Goal: Task Accomplishment & Management: Manage account settings

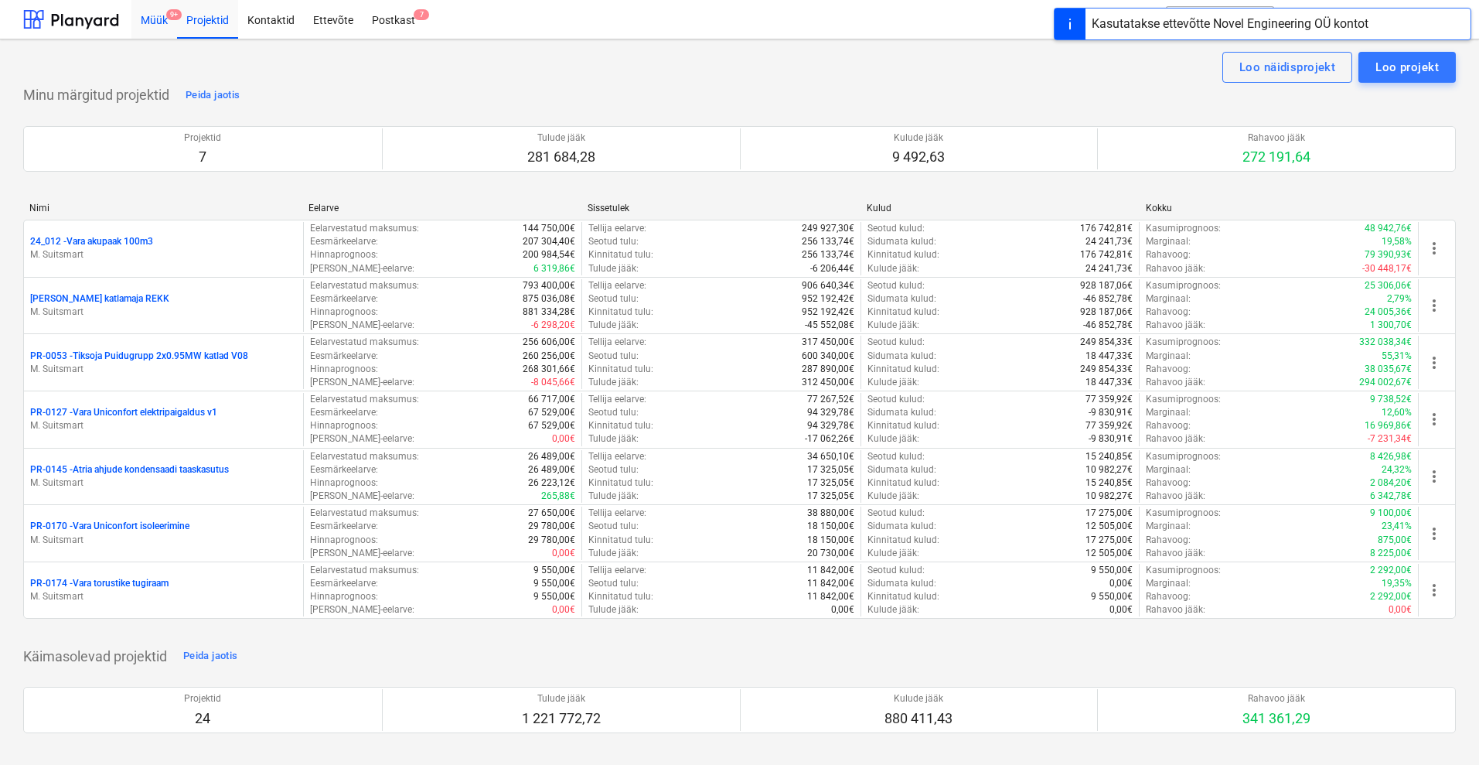
click at [154, 20] on div "Müük 9+" at bounding box center [154, 18] width 46 height 39
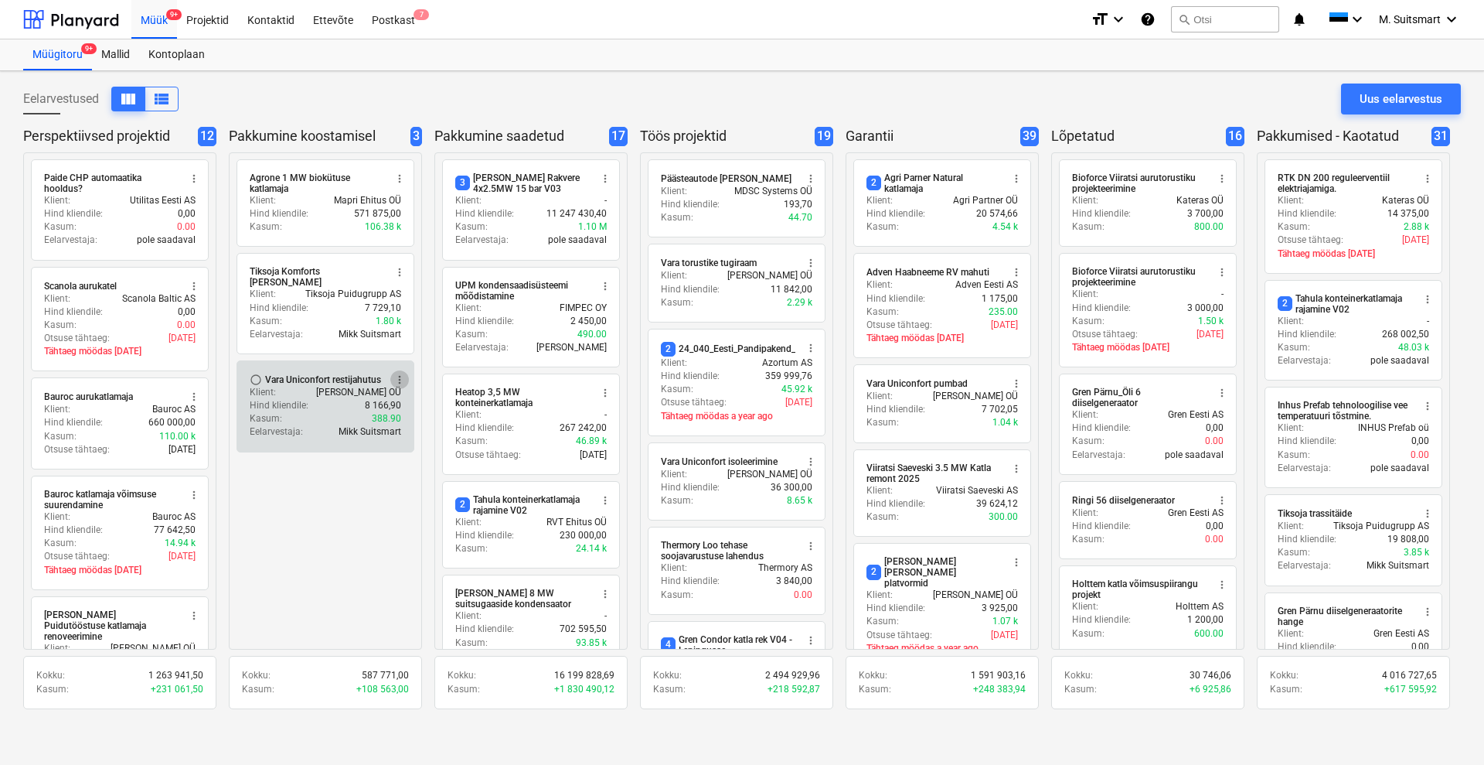
click at [399, 373] on span "more_vert" at bounding box center [399, 379] width 12 height 12
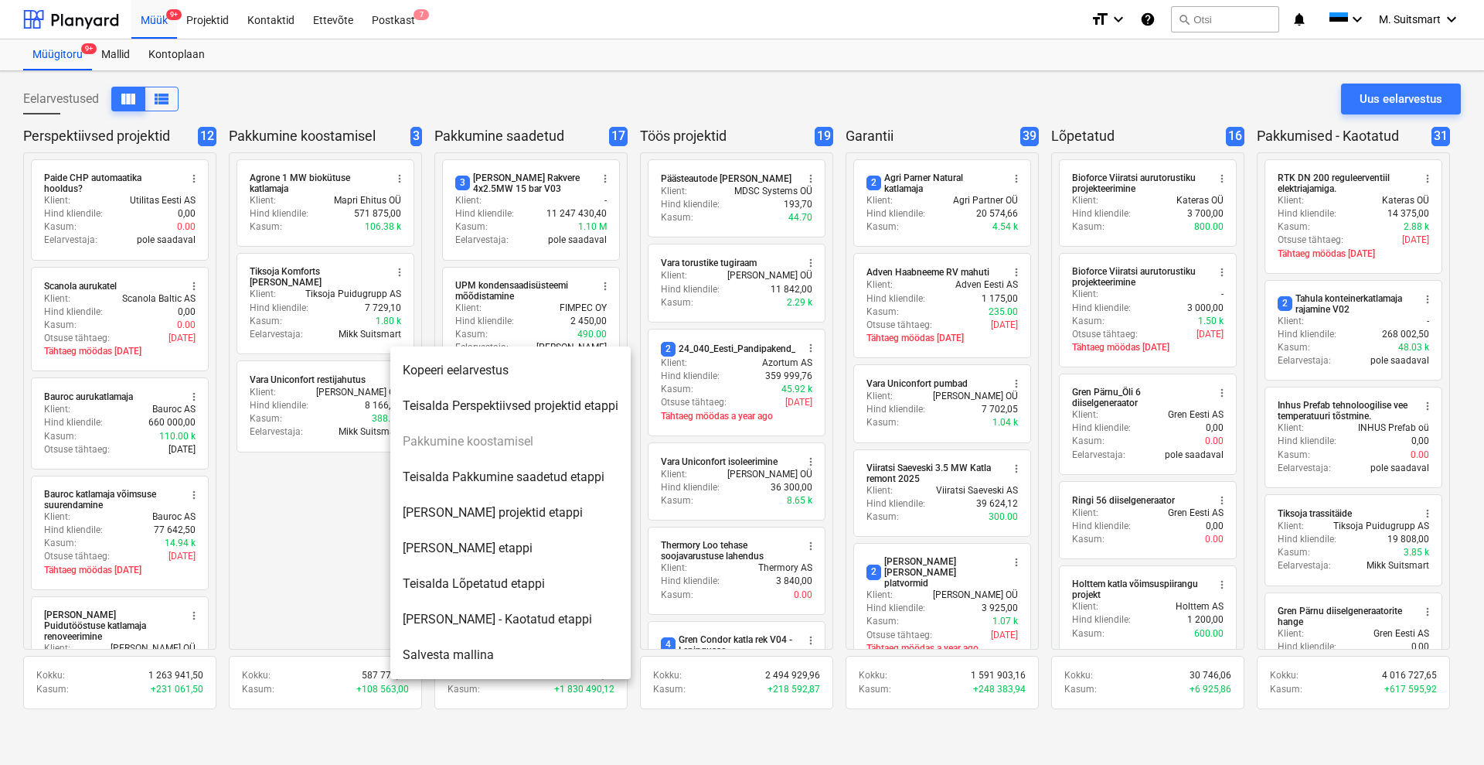
click at [325, 497] on div at bounding box center [742, 382] width 1484 height 765
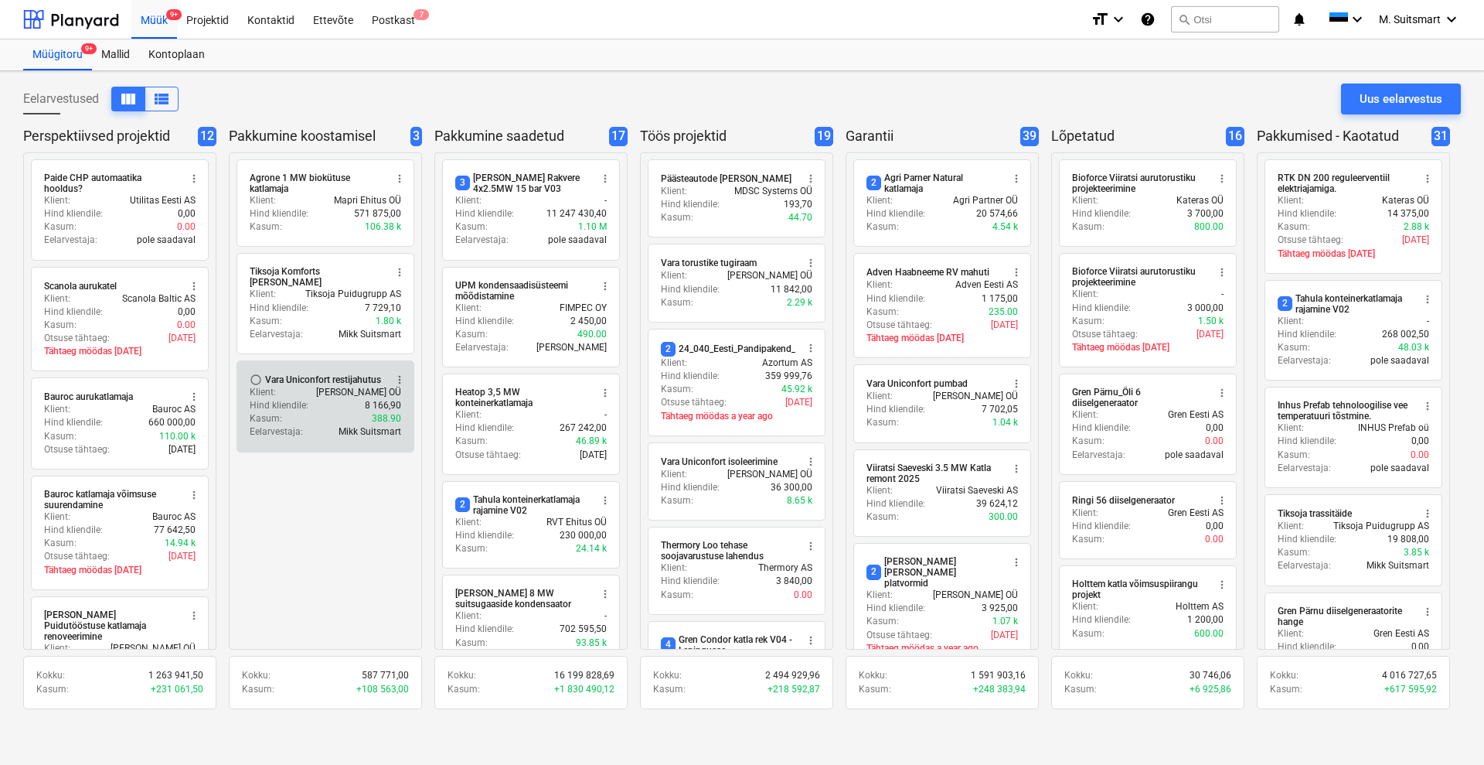
click at [312, 386] on div "Klient : [PERSON_NAME] OÜ" at bounding box center [326, 392] width 152 height 13
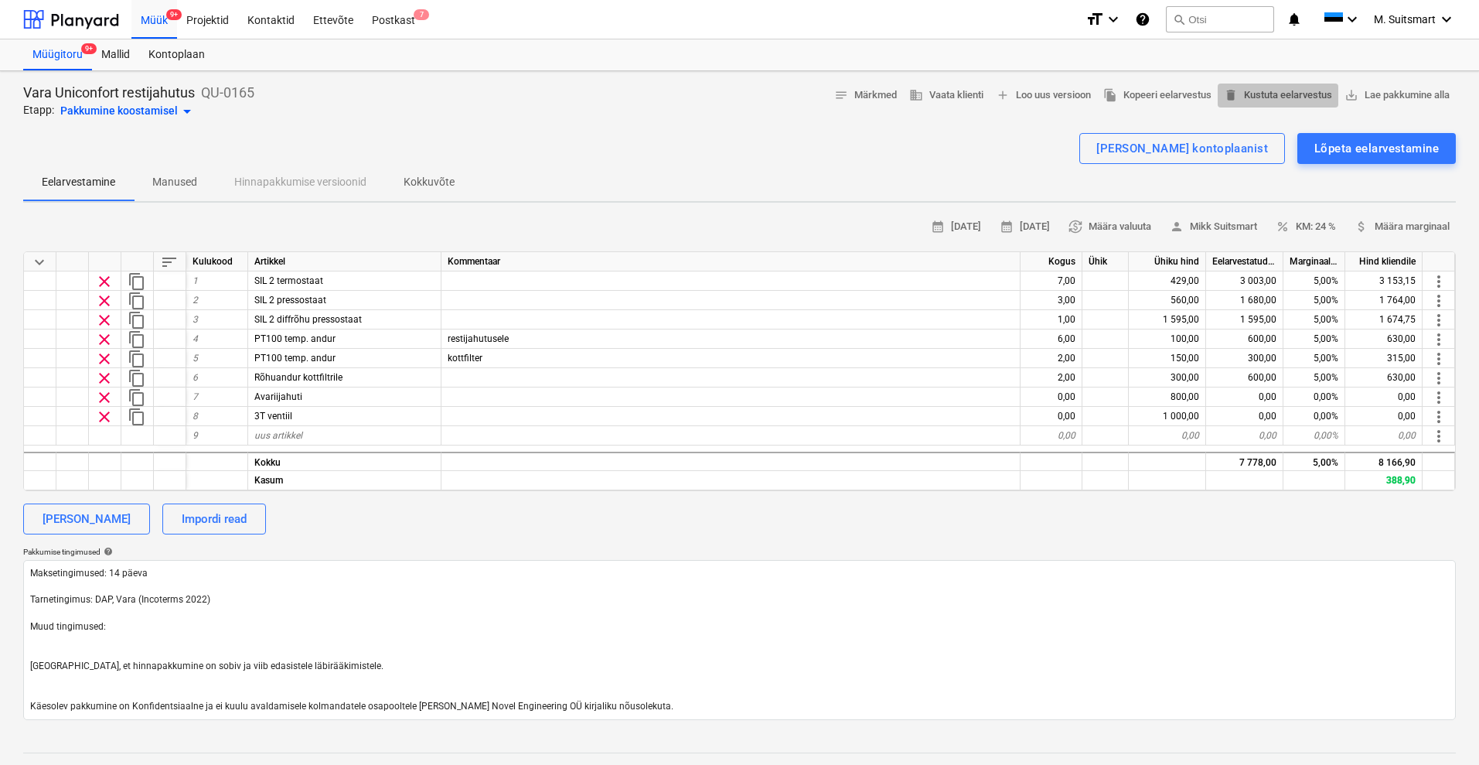
click at [1310, 90] on span "delete Kustuta eelarvestus" at bounding box center [1278, 96] width 108 height 18
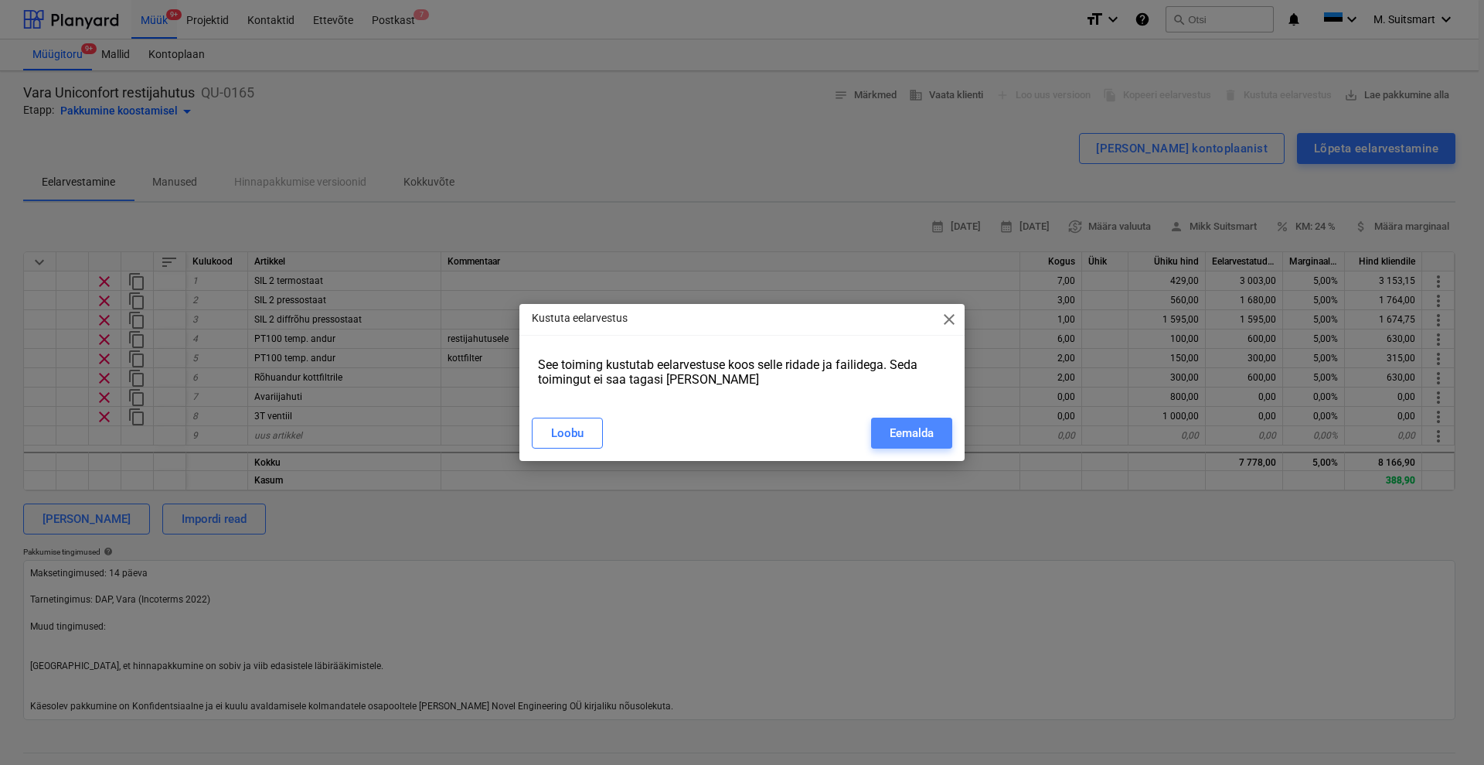
click at [892, 434] on div "Eemalda" at bounding box center [912, 433] width 44 height 20
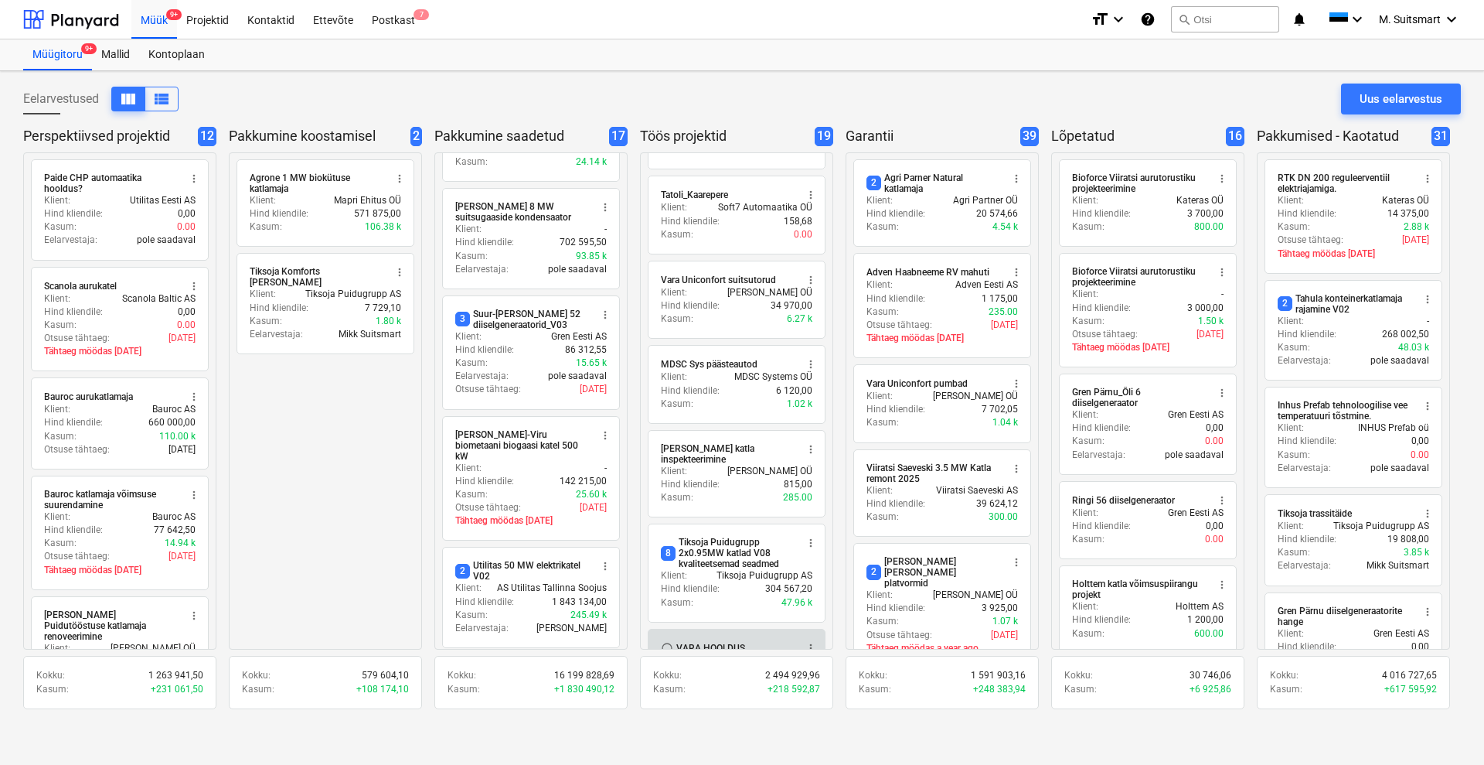
scroll to position [983, 0]
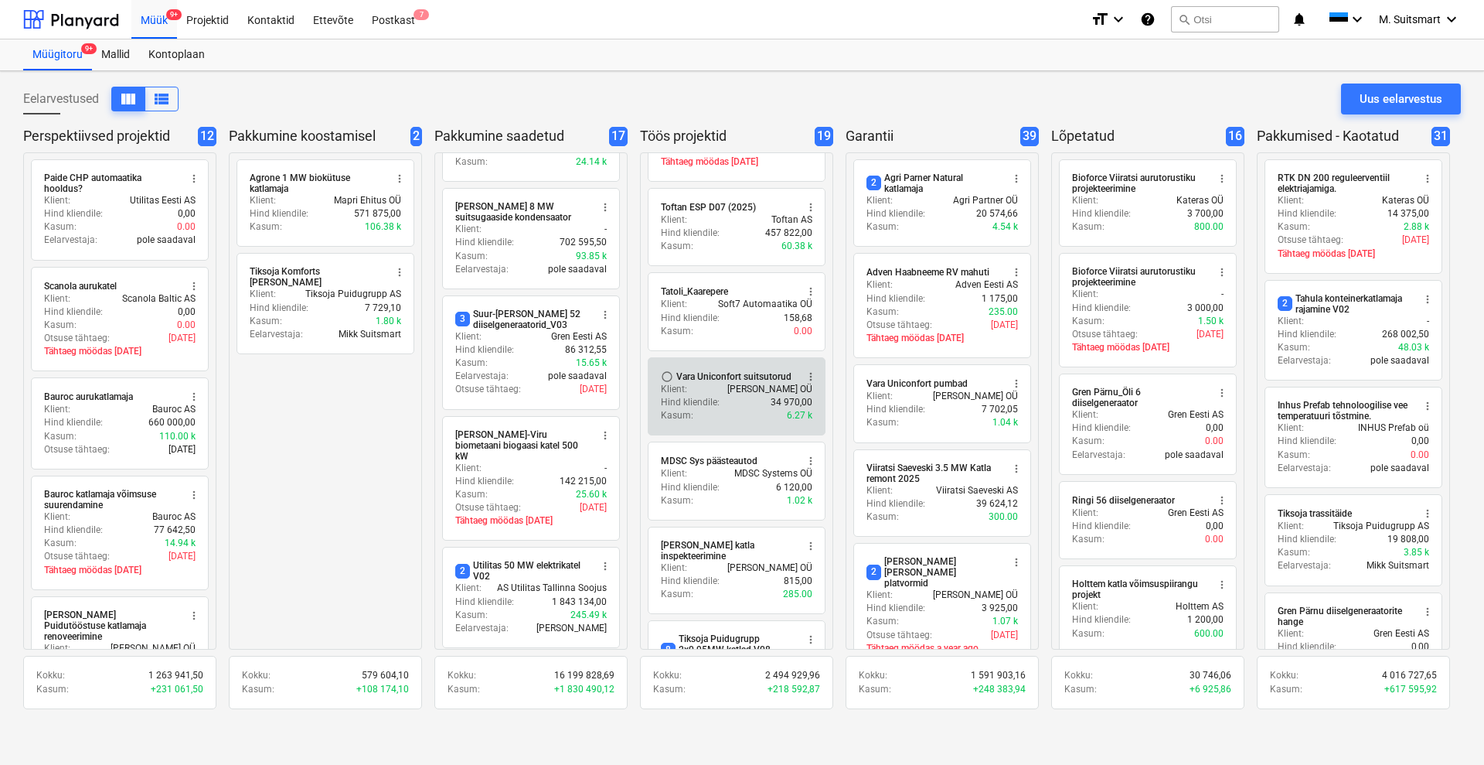
click at [690, 372] on div "Vara Uniconfort suitsutorud" at bounding box center [733, 376] width 115 height 12
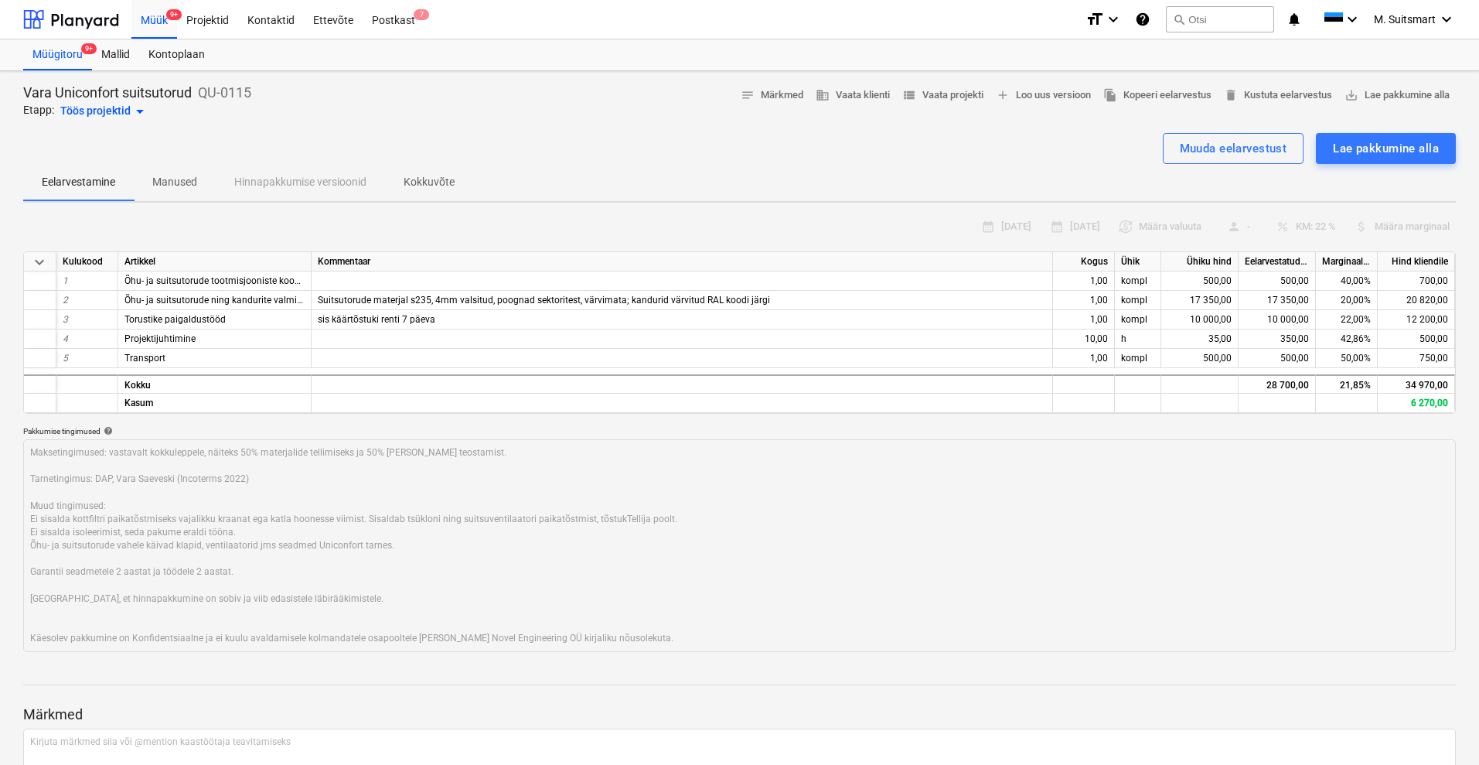
click at [97, 107] on div "Töös projektid arrow_drop_down" at bounding box center [104, 111] width 89 height 19
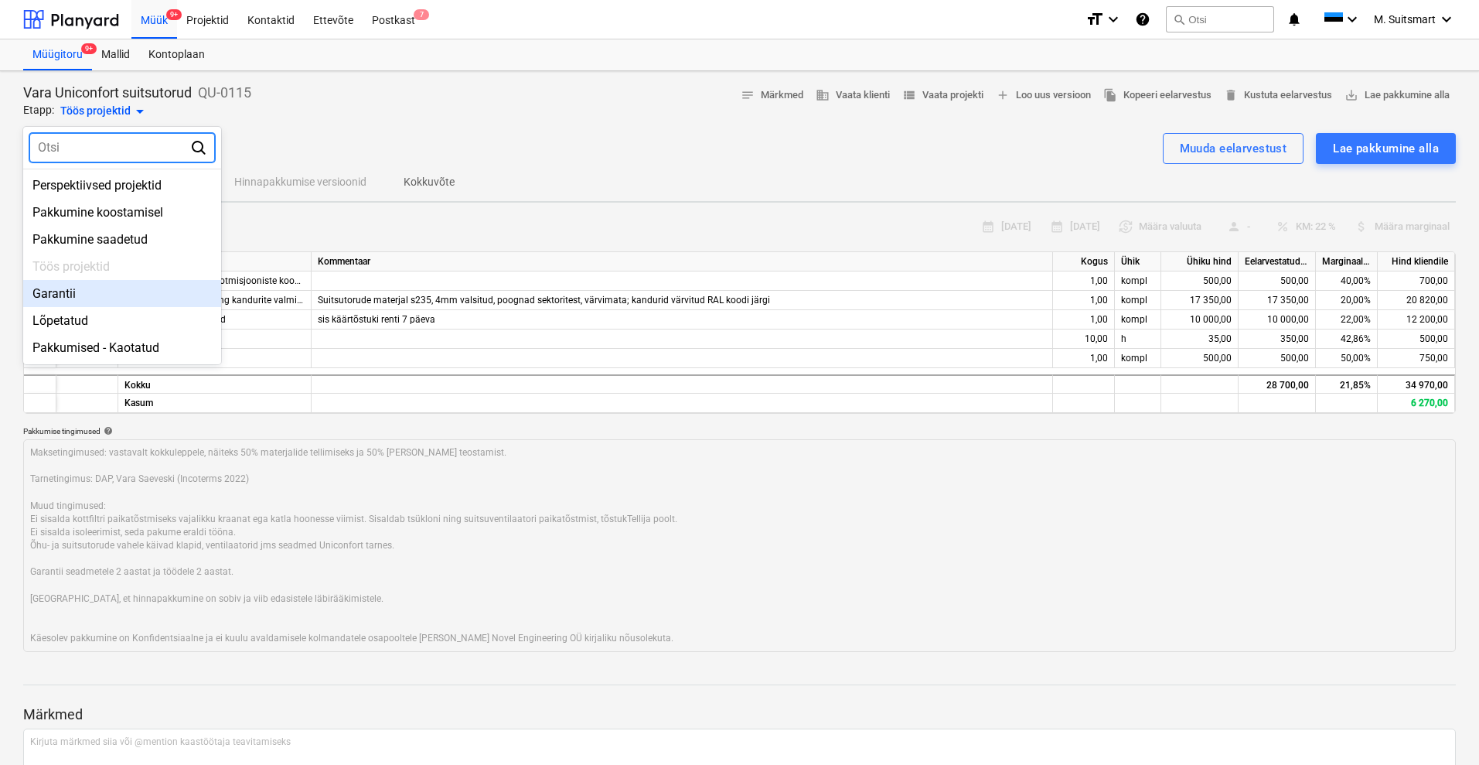
click at [85, 301] on div "Garantii" at bounding box center [122, 293] width 198 height 27
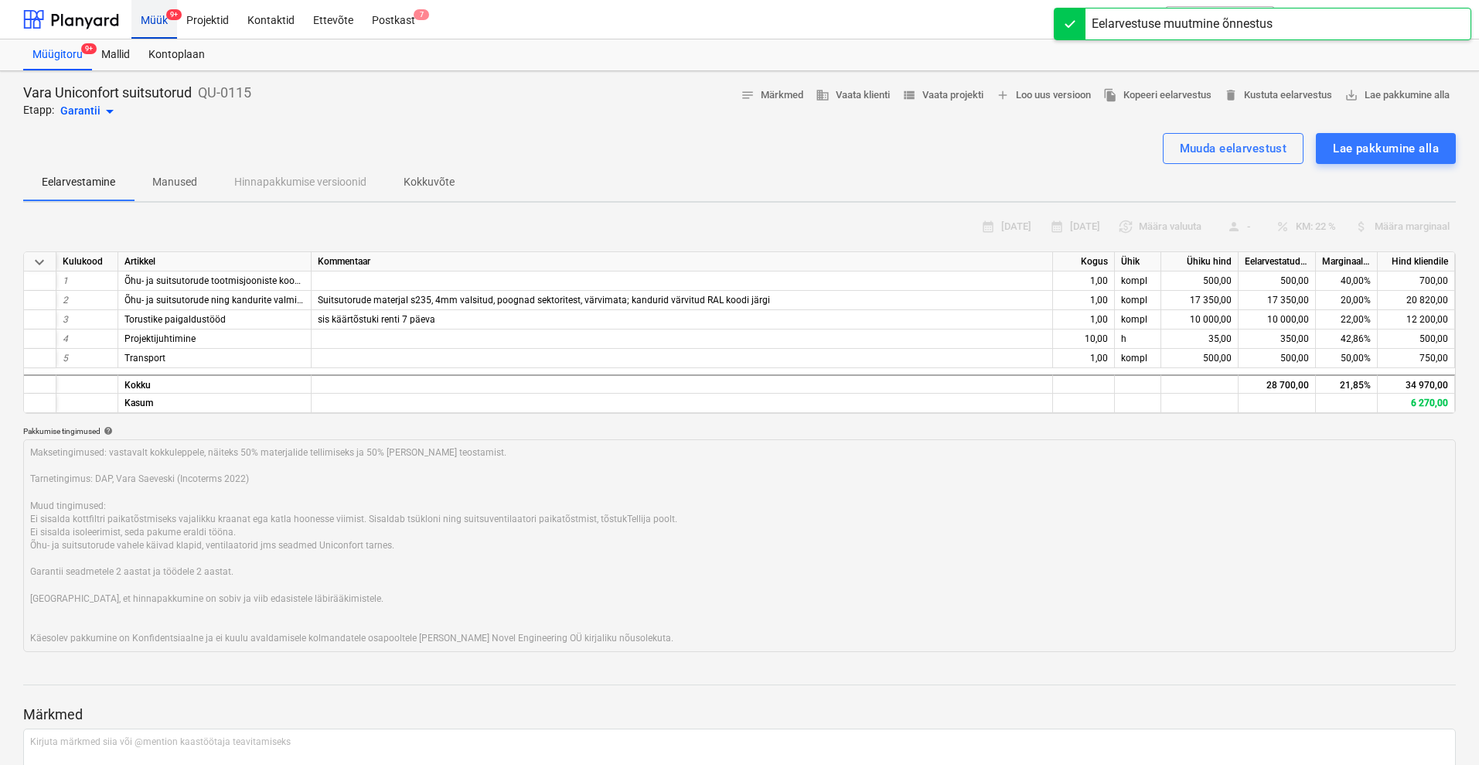
click at [152, 25] on div "Müük 9+" at bounding box center [154, 18] width 46 height 39
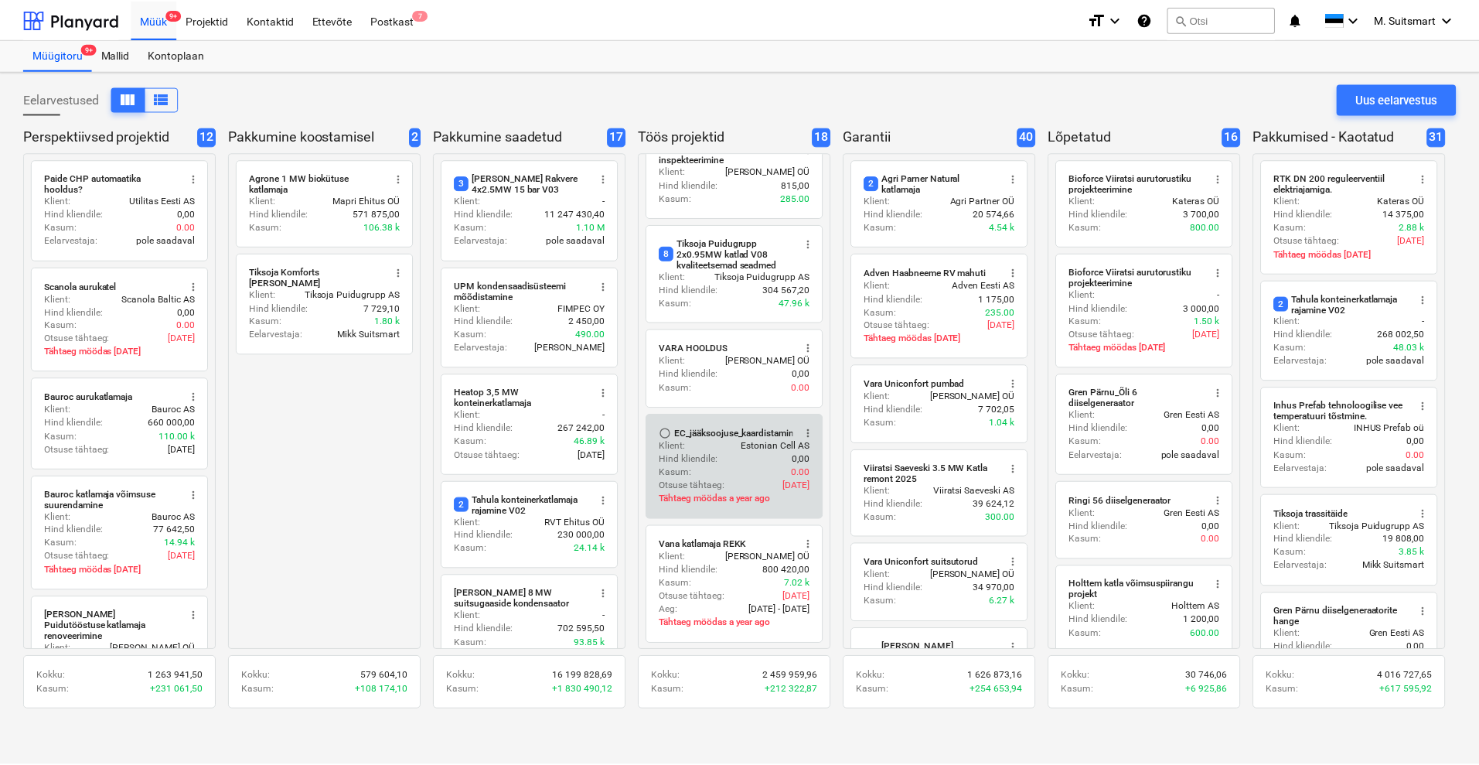
scroll to position [1286, 0]
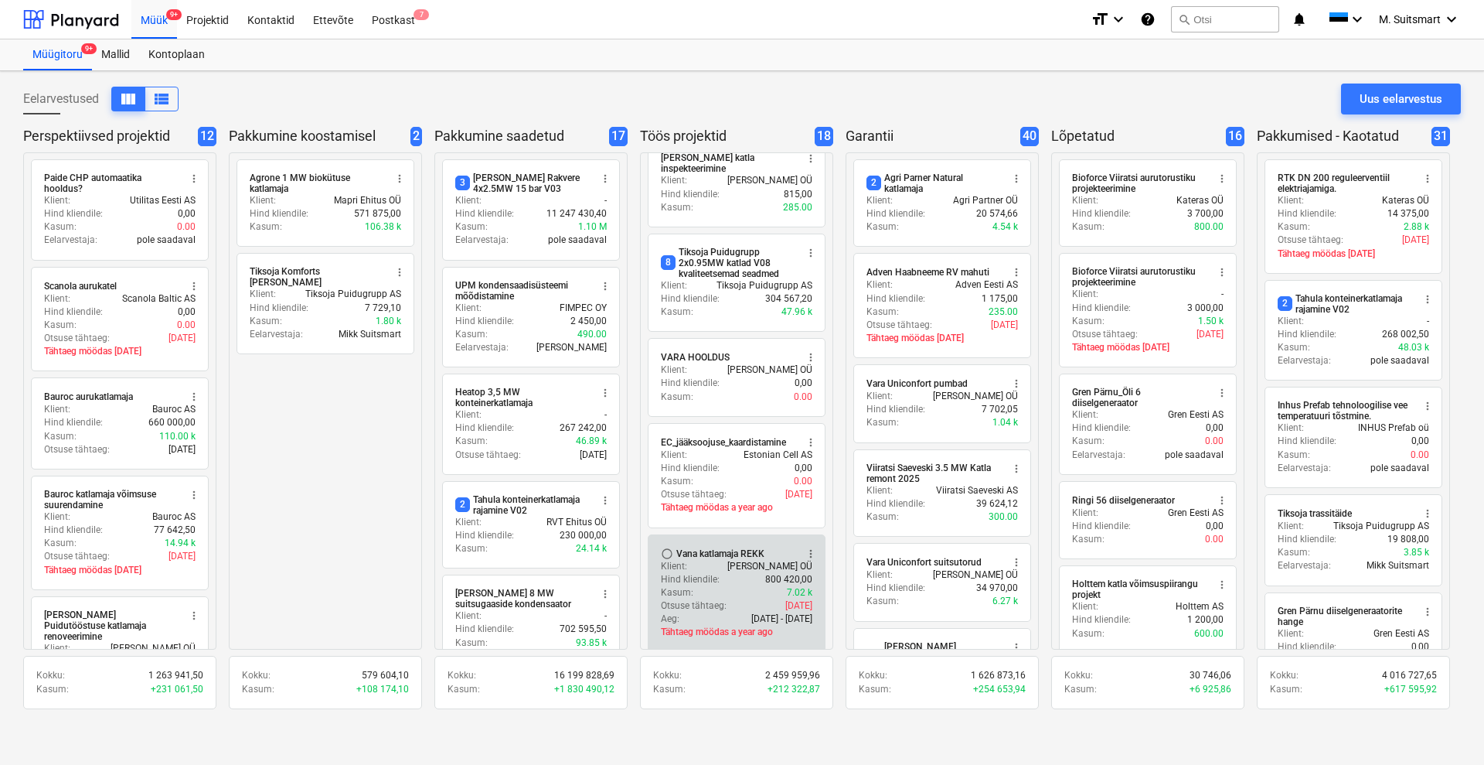
click at [738, 547] on div "Vana katlamaja REKK" at bounding box center [720, 553] width 88 height 12
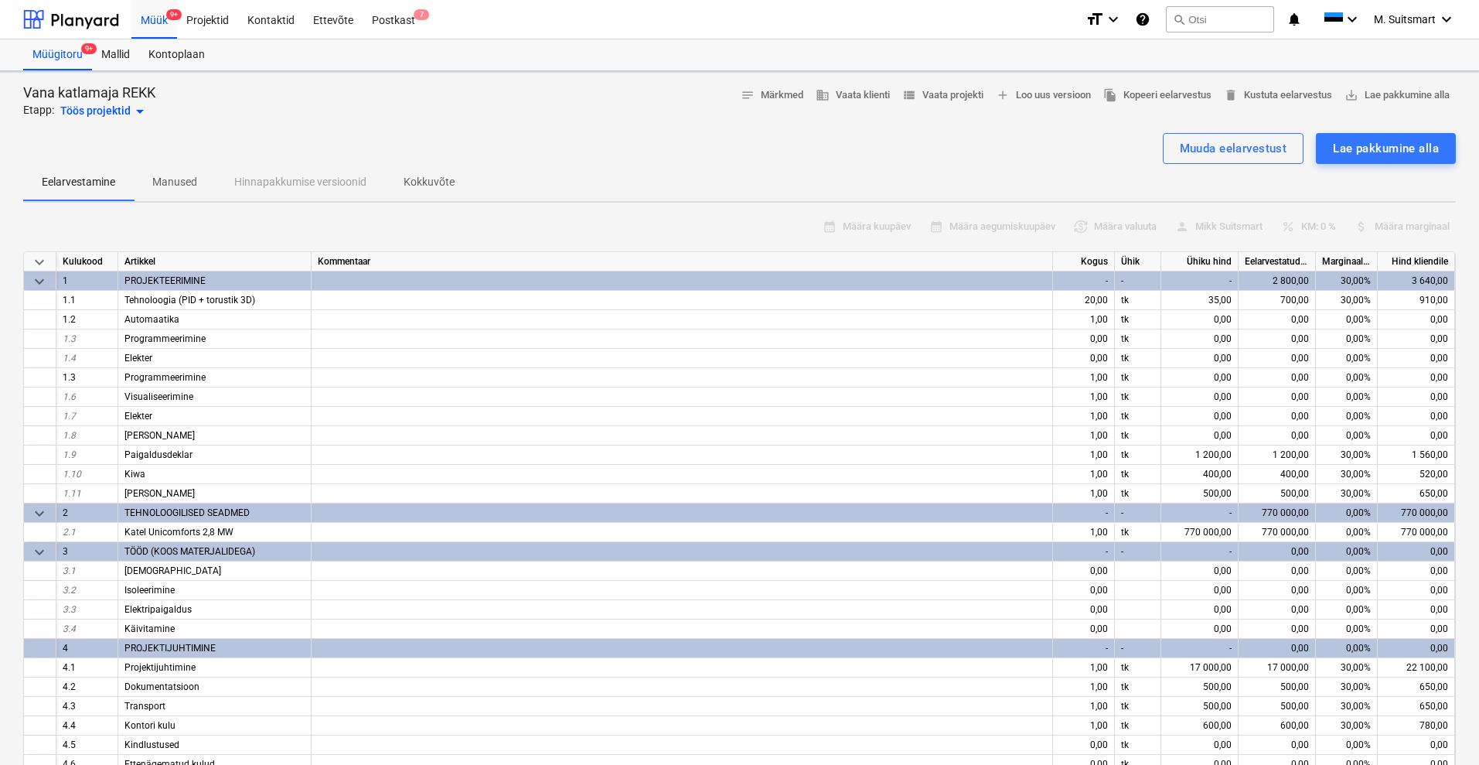
type textarea "x"
click at [213, 26] on div "Projektid" at bounding box center [207, 18] width 61 height 39
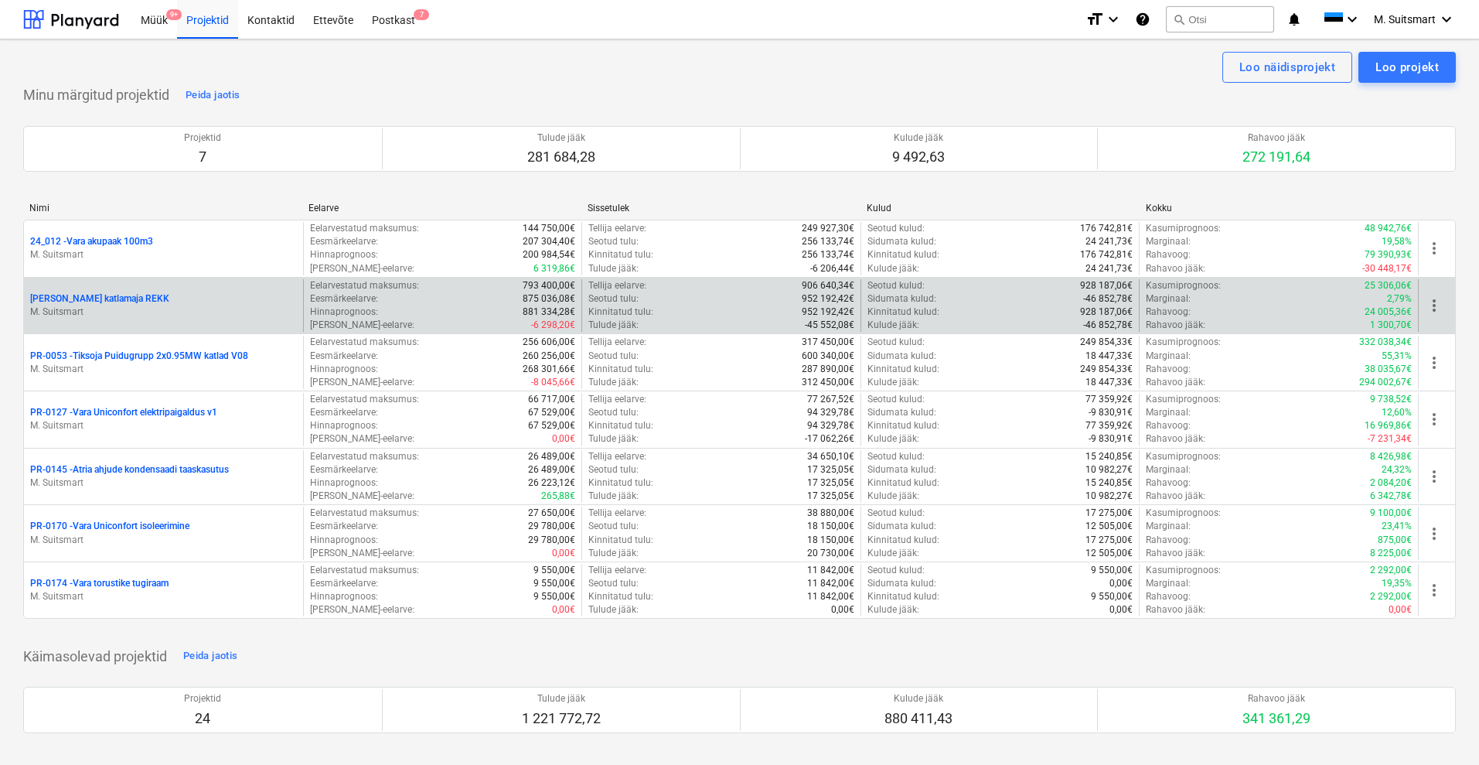
click at [88, 301] on p "[PERSON_NAME] katlamaja REKK" at bounding box center [99, 298] width 139 height 13
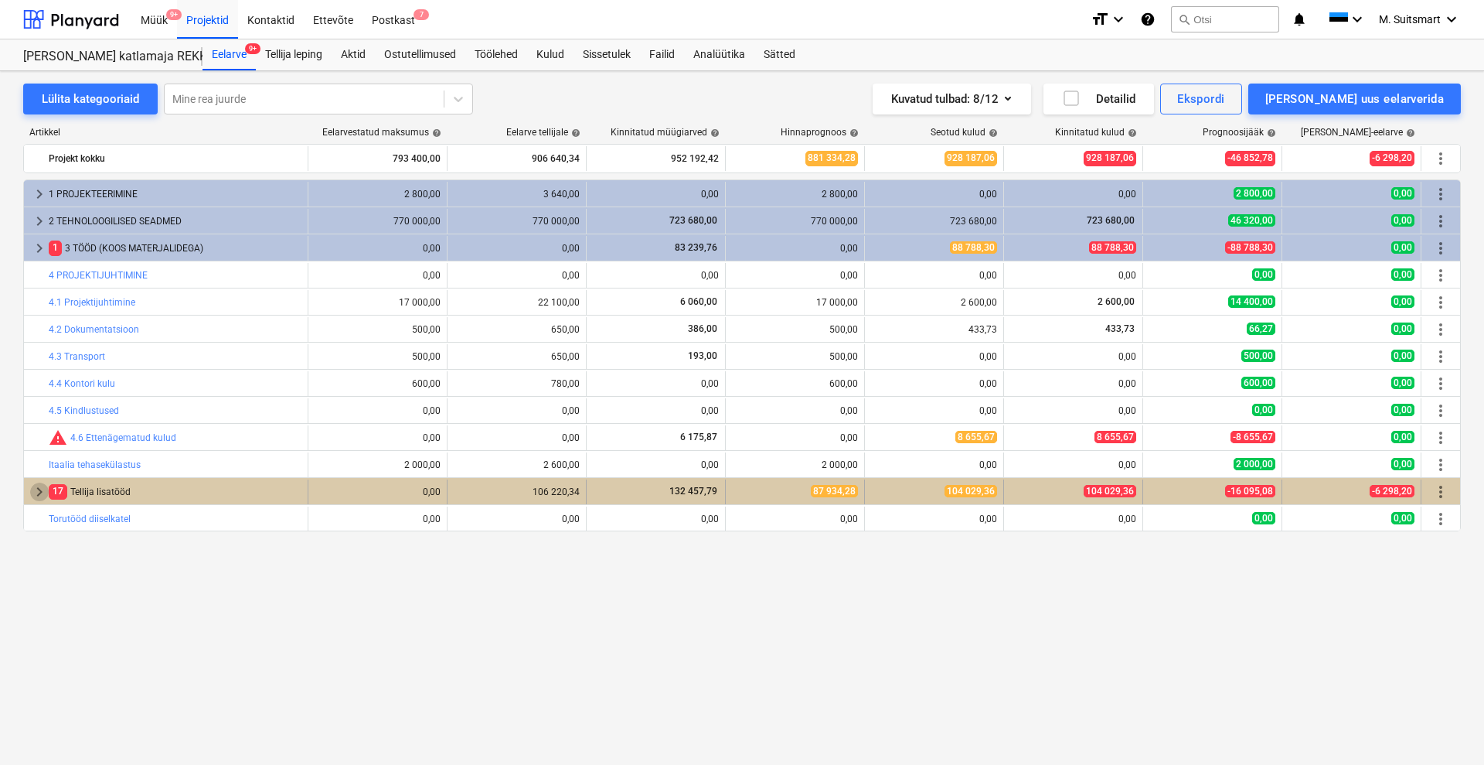
click at [37, 492] on span "keyboard_arrow_right" at bounding box center [39, 491] width 19 height 19
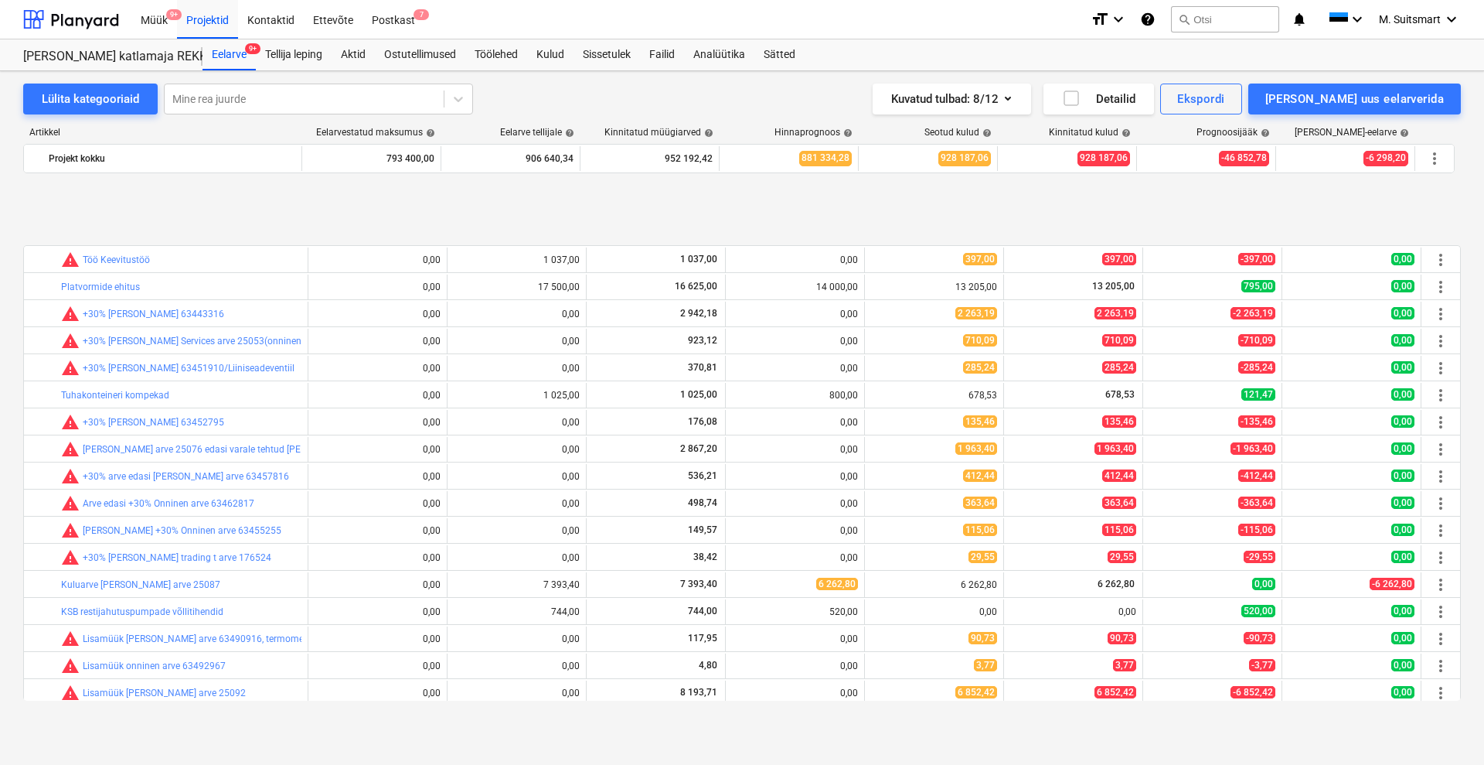
scroll to position [778, 0]
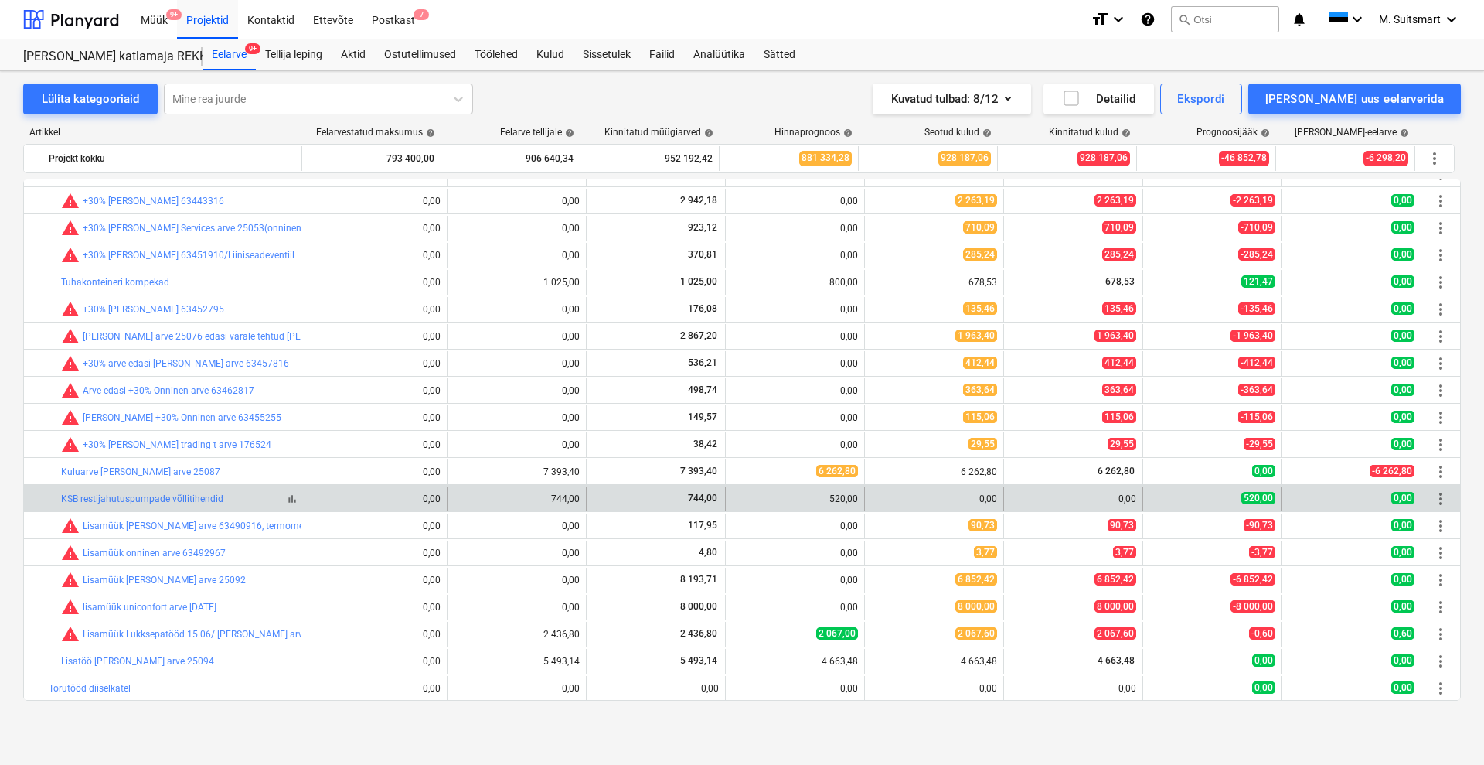
drag, startPoint x: 48, startPoint y: 497, endPoint x: 254, endPoint y: 498, distance: 205.6
click at [254, 498] on div "bar_chart KSB restijahutuspumpade võllitihendid" at bounding box center [166, 498] width 284 height 25
copy div "bar_chart KSB restijahutuspumpade võllitihendid"
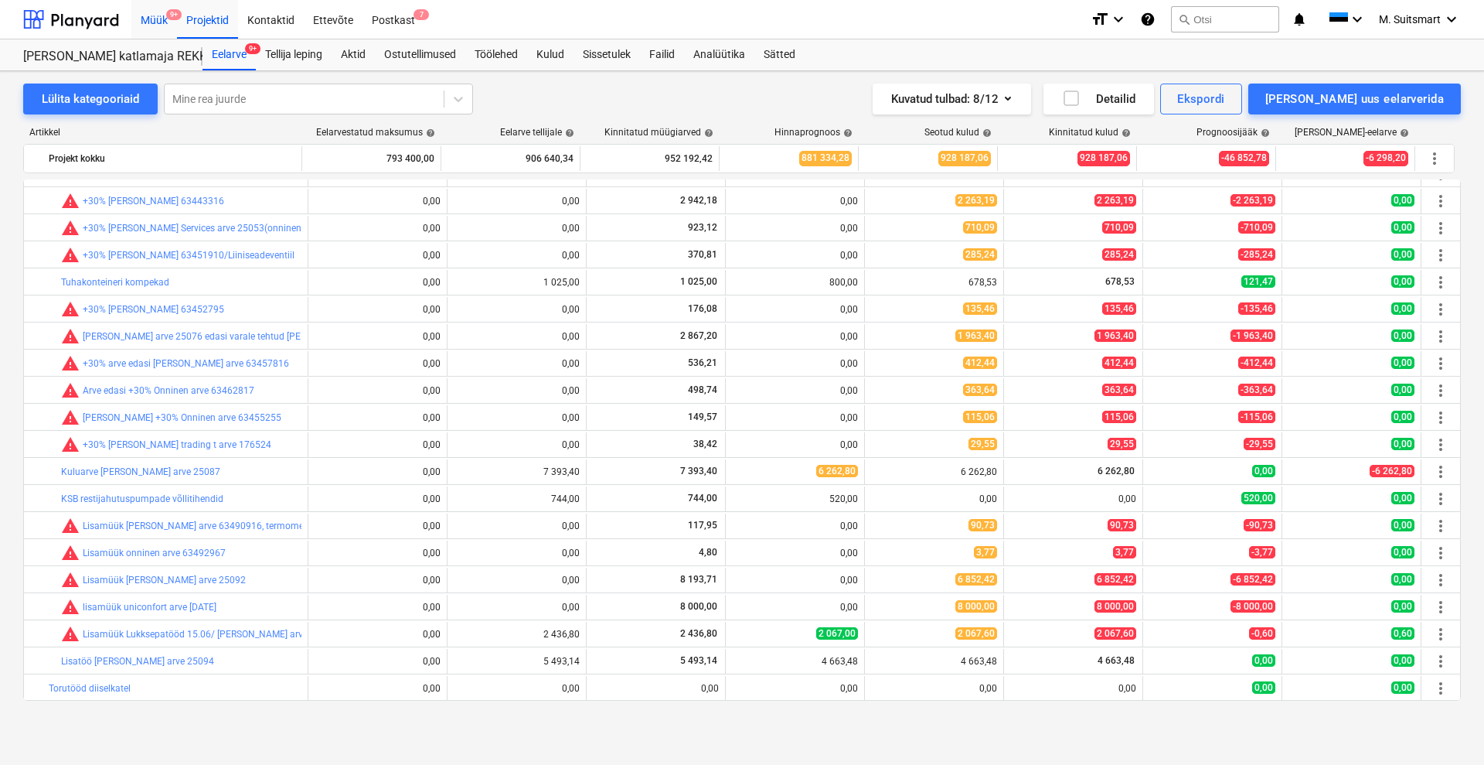
click at [148, 12] on div "Müük 9+" at bounding box center [154, 18] width 46 height 39
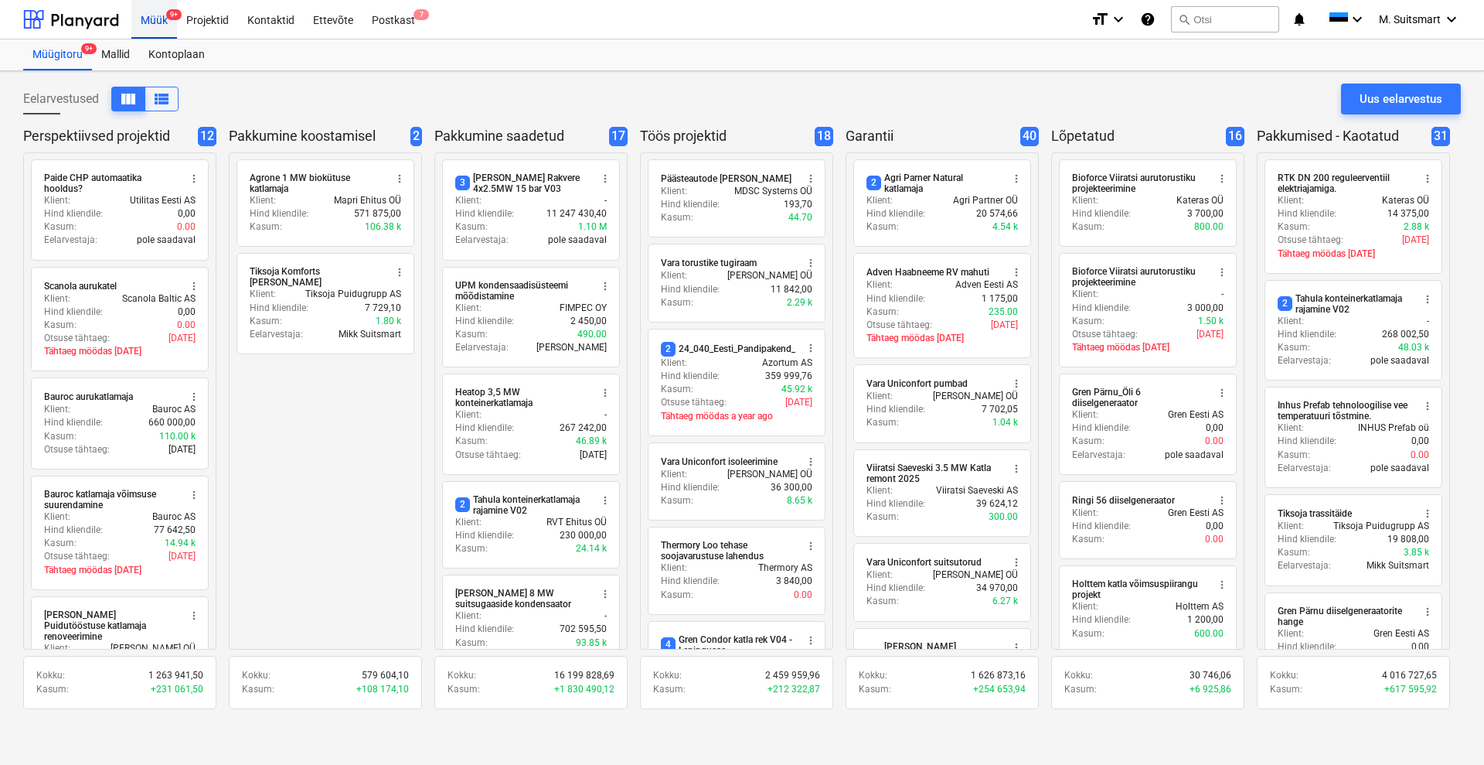
click at [158, 22] on div "Müük 9+" at bounding box center [154, 18] width 46 height 39
click at [1430, 10] on div "M. Suitsmart keyboard_arrow_down" at bounding box center [1420, 19] width 82 height 39
click at [1397, 88] on div "MS [PERSON_NAME] Services OÜ" at bounding box center [1385, 99] width 131 height 22
